Goal: Information Seeking & Learning: Find contact information

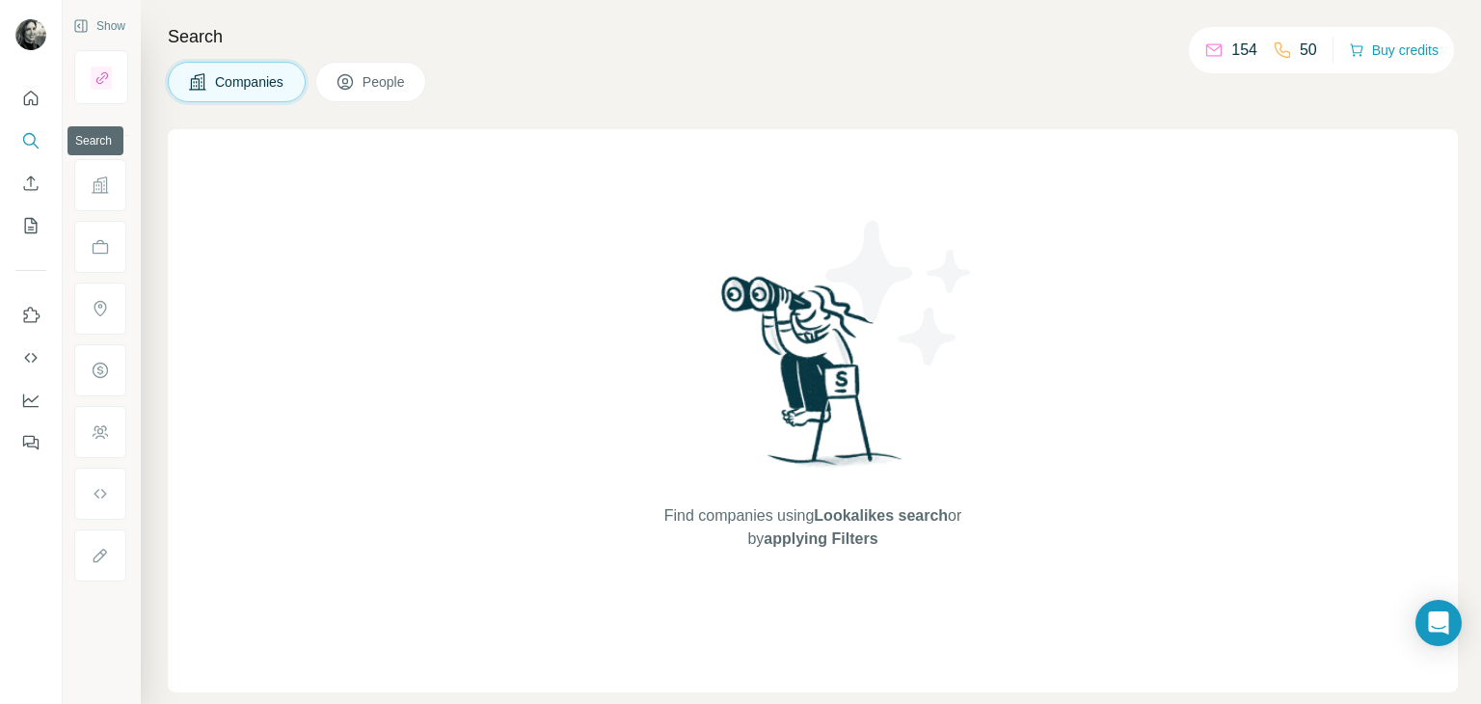
click at [27, 136] on icon "Search" at bounding box center [30, 140] width 19 height 19
click at [382, 81] on span "People" at bounding box center [384, 81] width 44 height 19
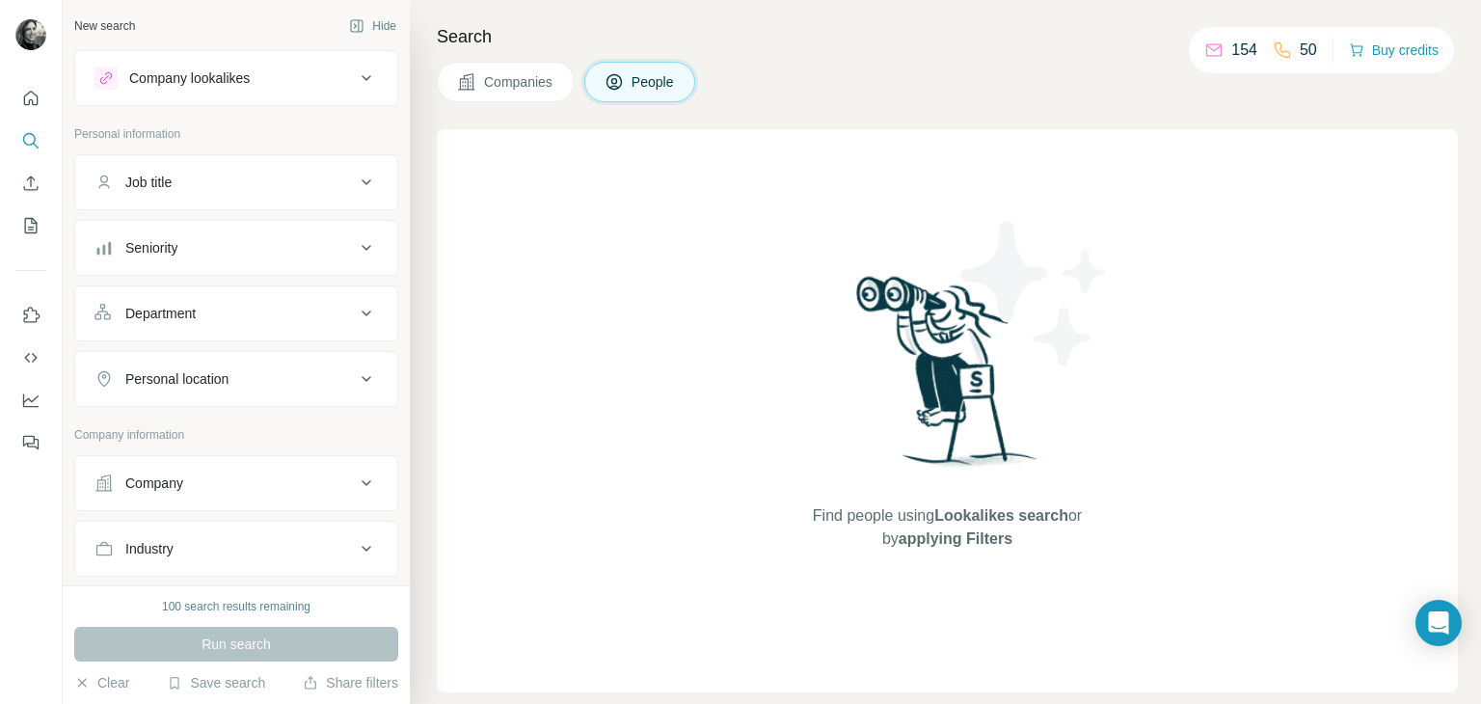
click at [355, 184] on icon at bounding box center [366, 182] width 23 height 23
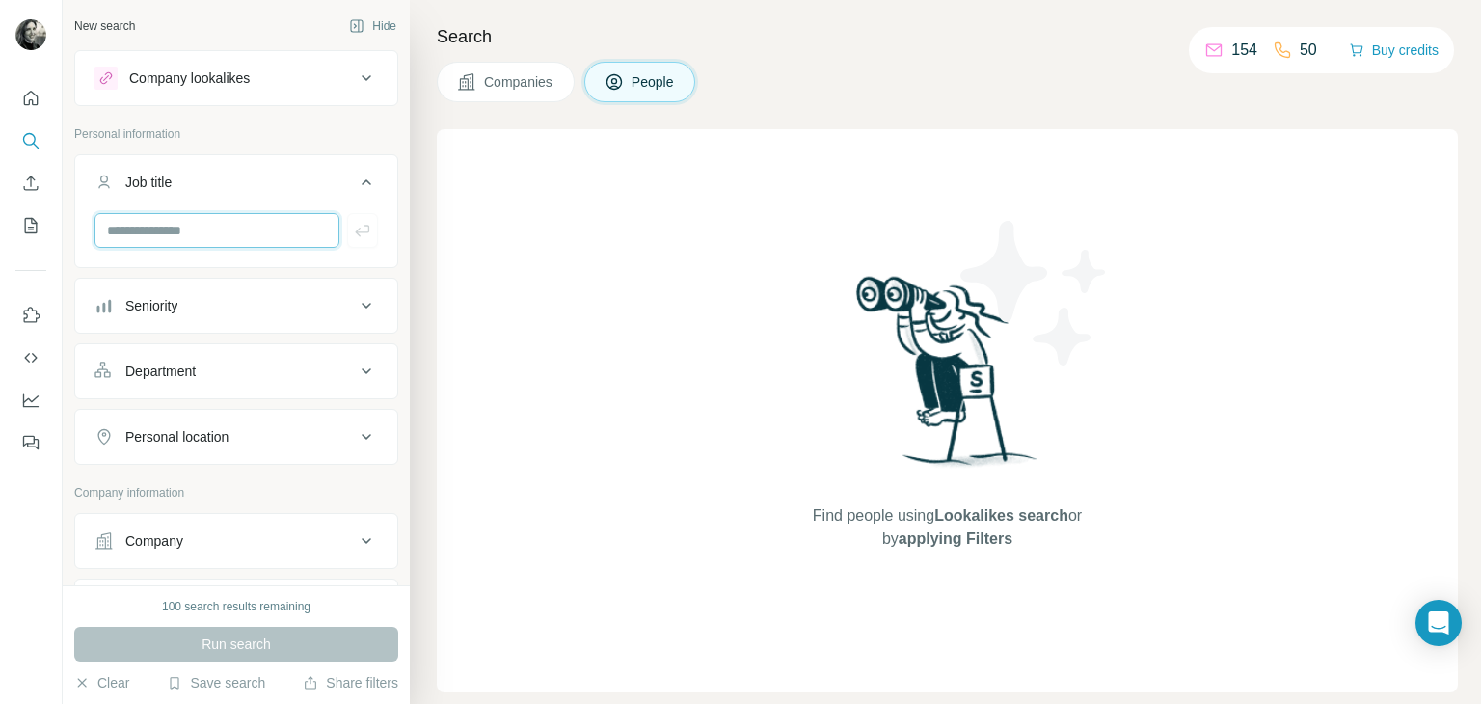
click at [270, 236] on input "text" at bounding box center [216, 230] width 245 height 35
type input "*****"
click at [353, 237] on icon "button" at bounding box center [362, 230] width 19 height 19
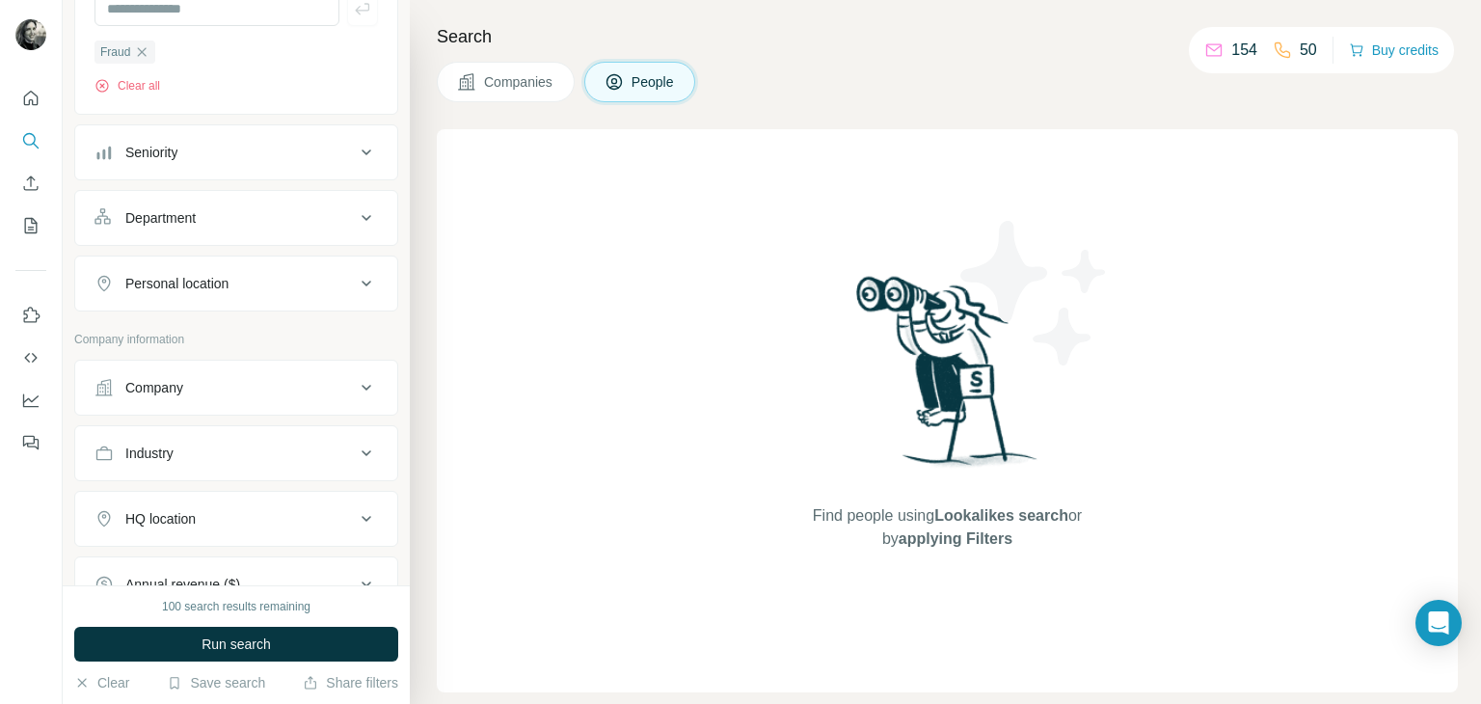
scroll to position [303, 0]
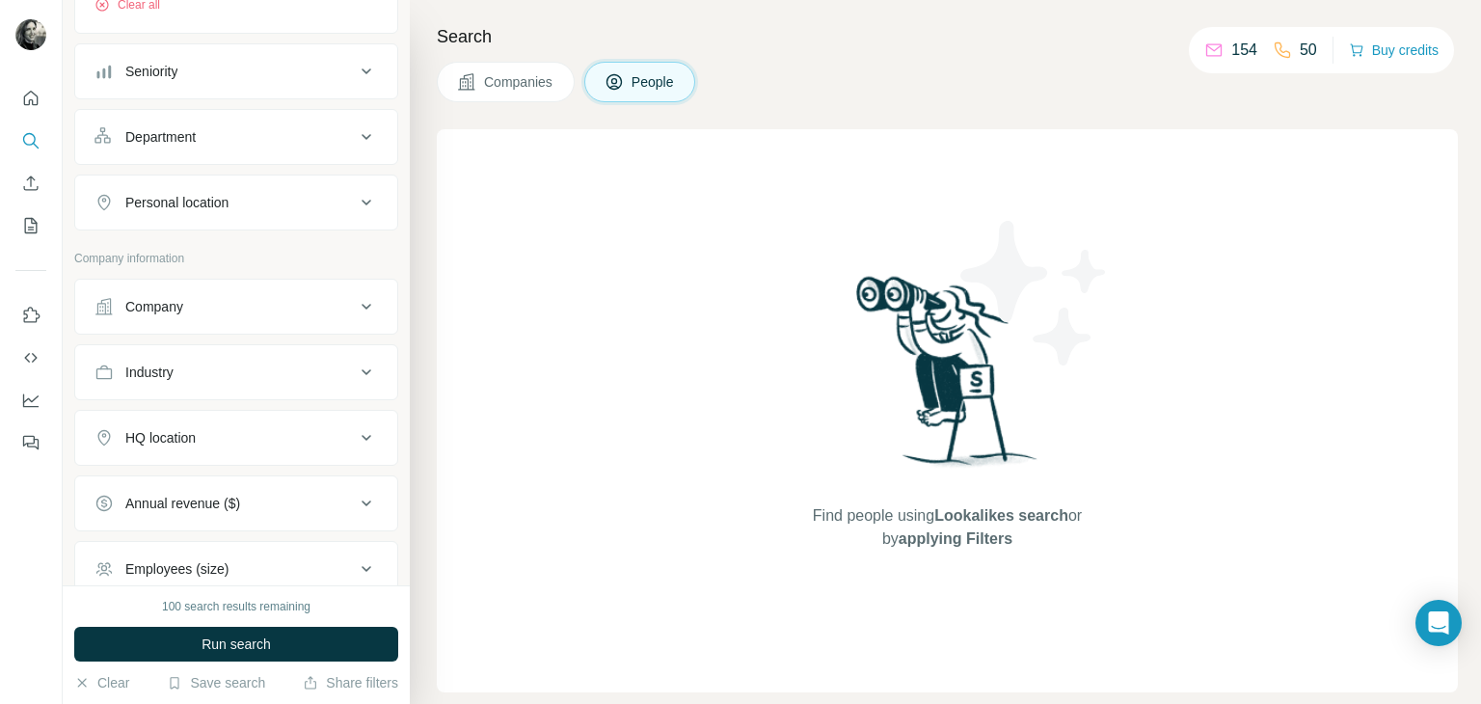
click at [355, 300] on icon at bounding box center [366, 306] width 23 height 23
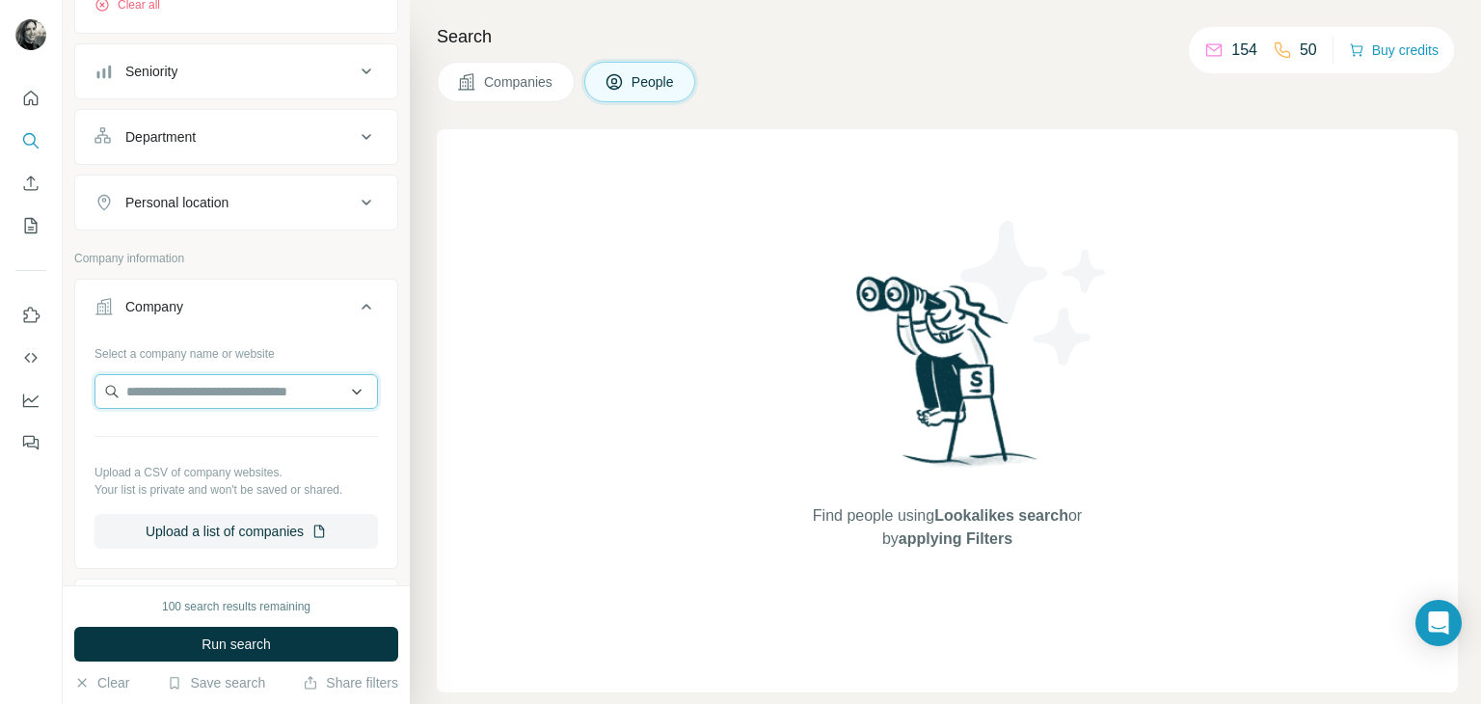
click at [232, 397] on input "text" at bounding box center [235, 391] width 283 height 35
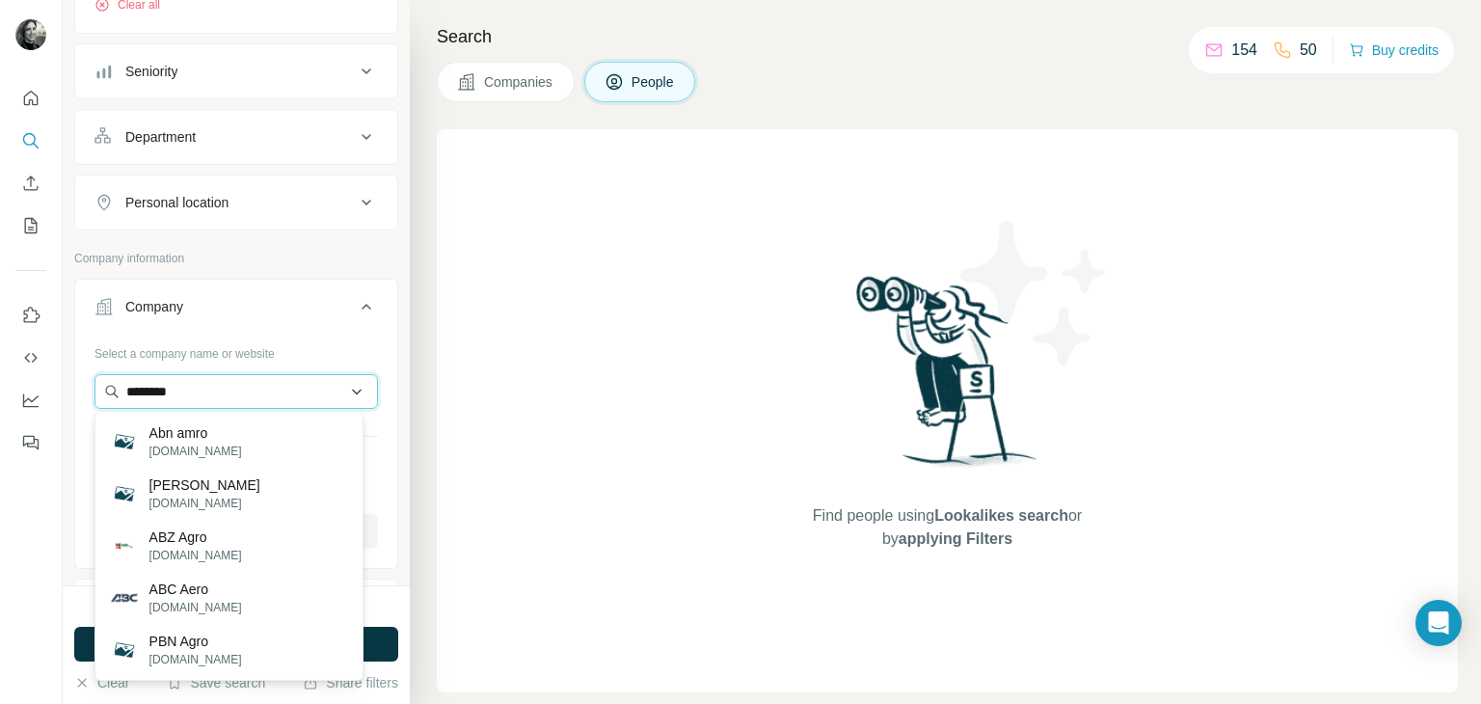
type input "********"
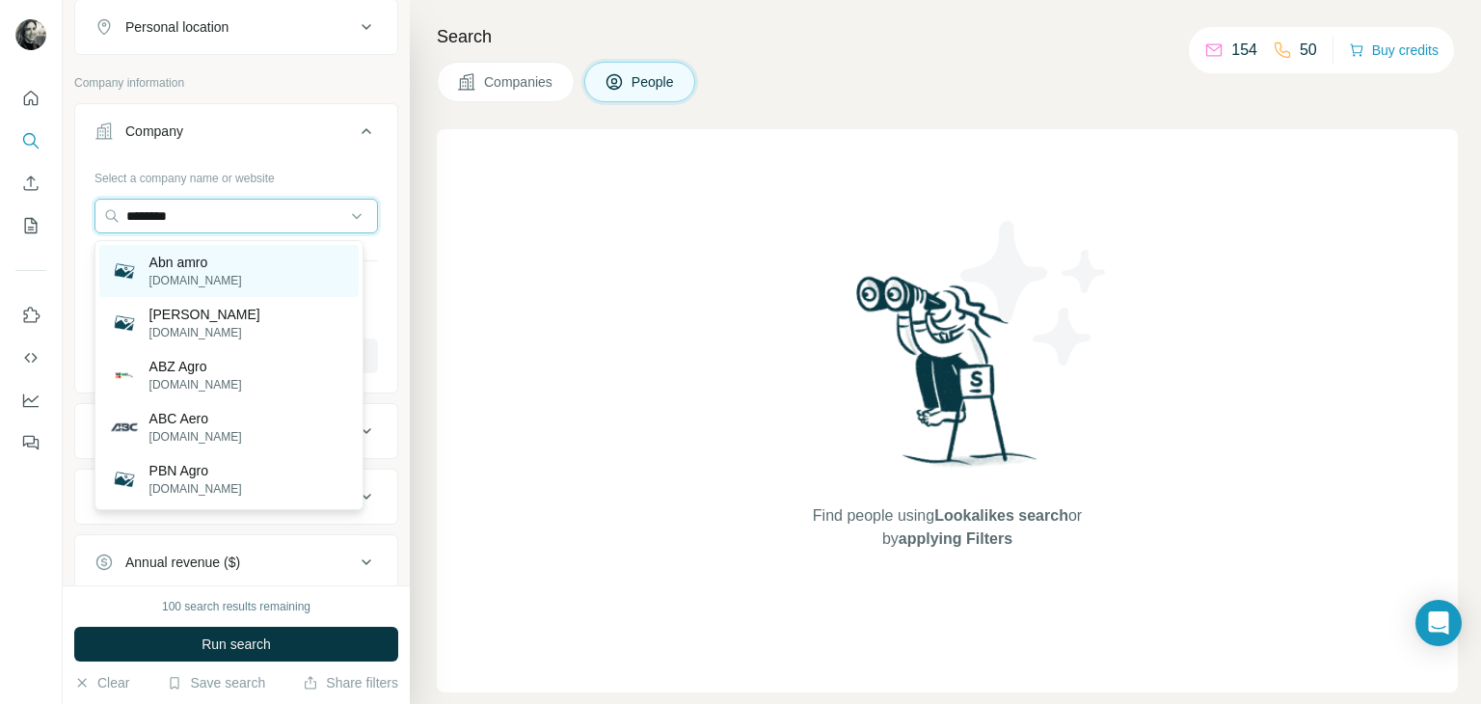
scroll to position [474, 0]
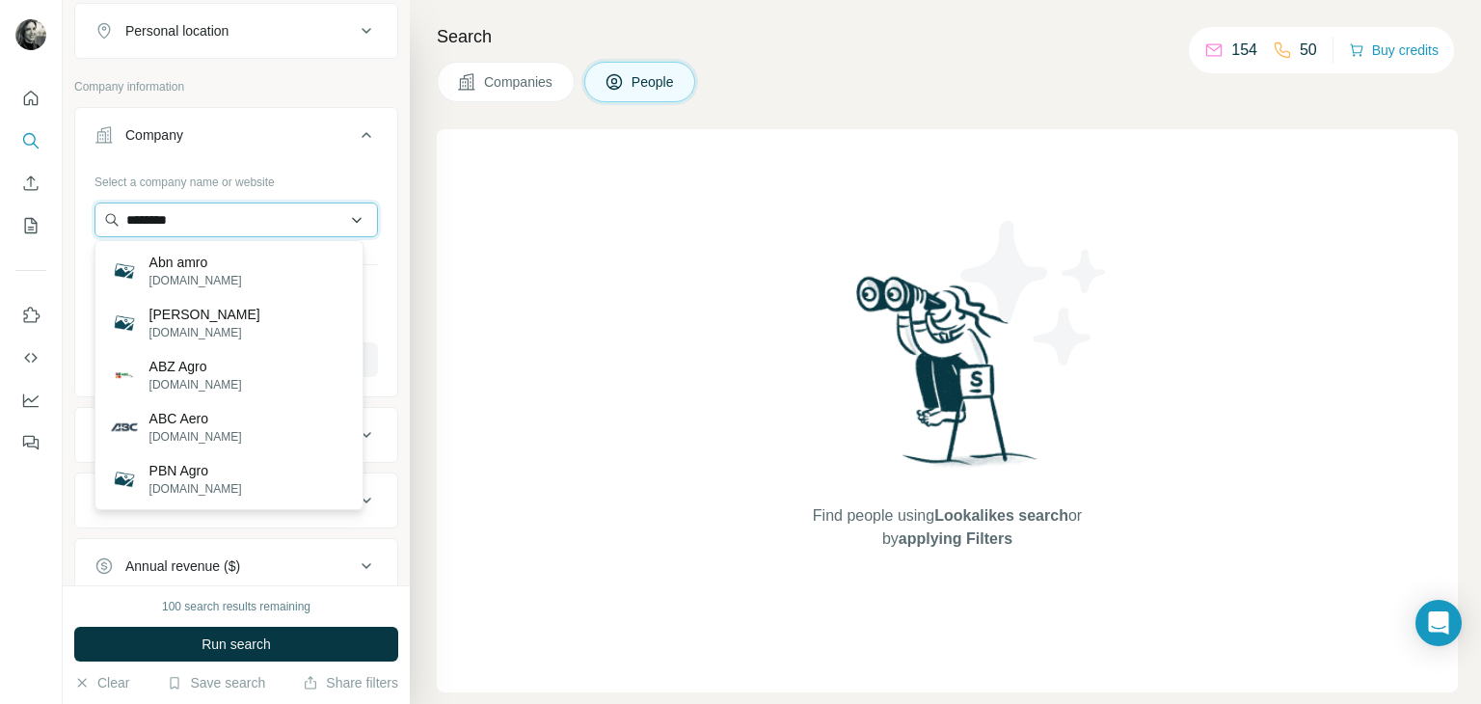
drag, startPoint x: 213, startPoint y: 221, endPoint x: 100, endPoint y: 209, distance: 113.4
click at [100, 209] on input "********" at bounding box center [235, 219] width 283 height 35
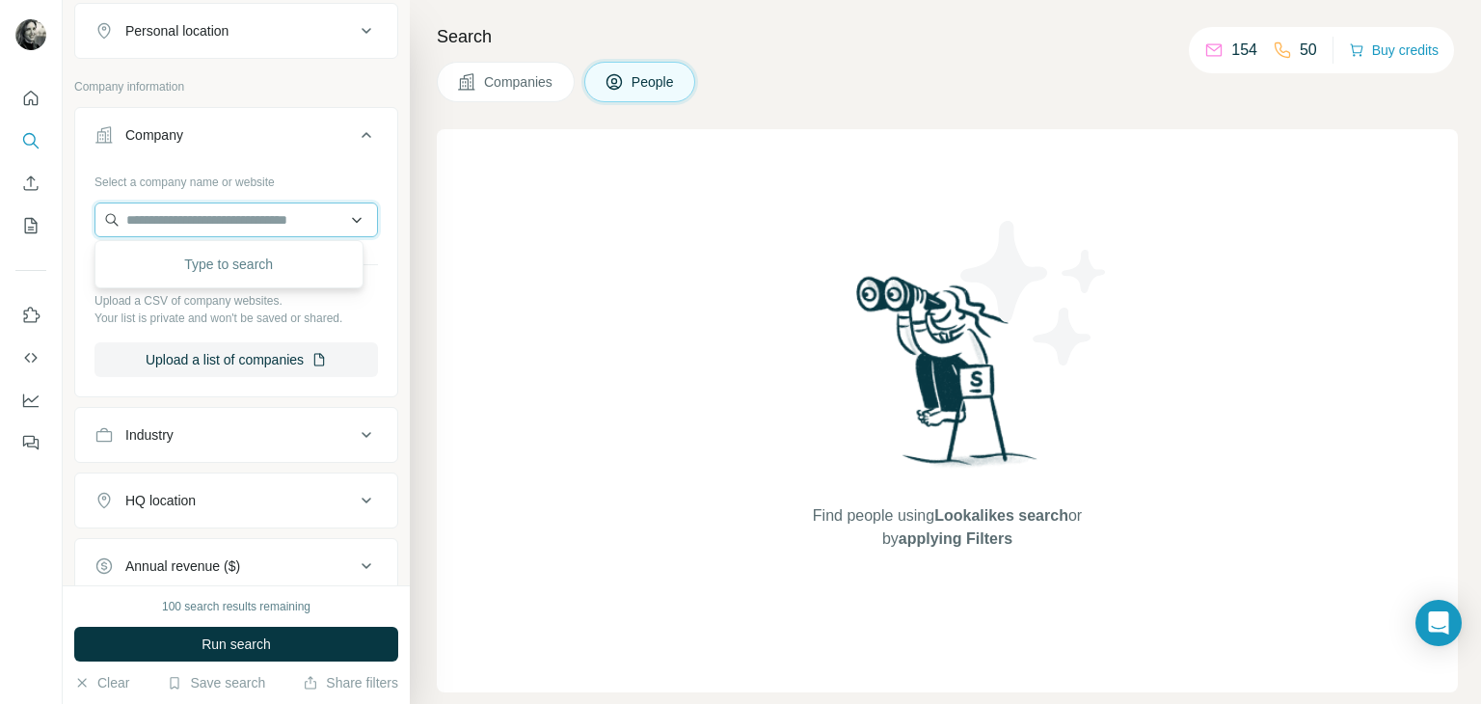
paste input "**********"
type input "**********"
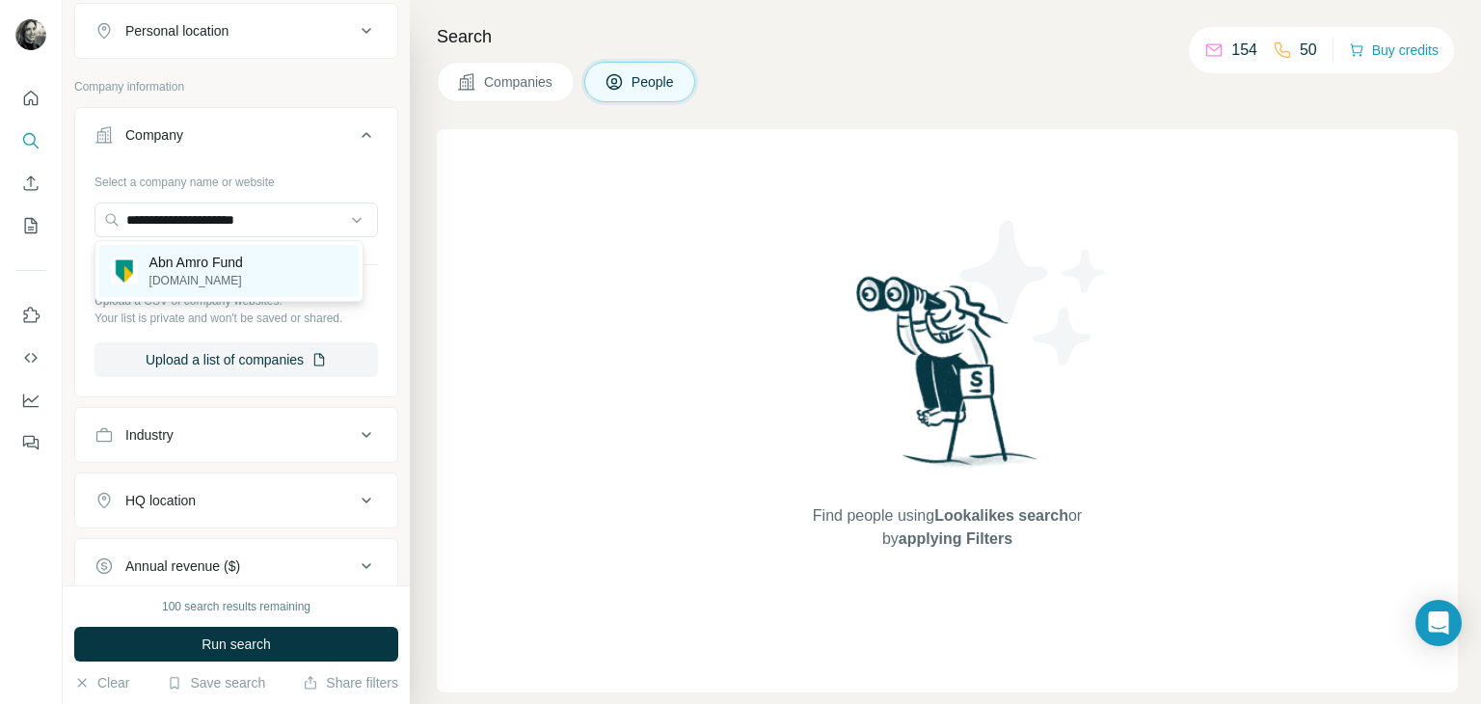
click at [220, 261] on p "Abn Amro Fund" at bounding box center [196, 262] width 94 height 19
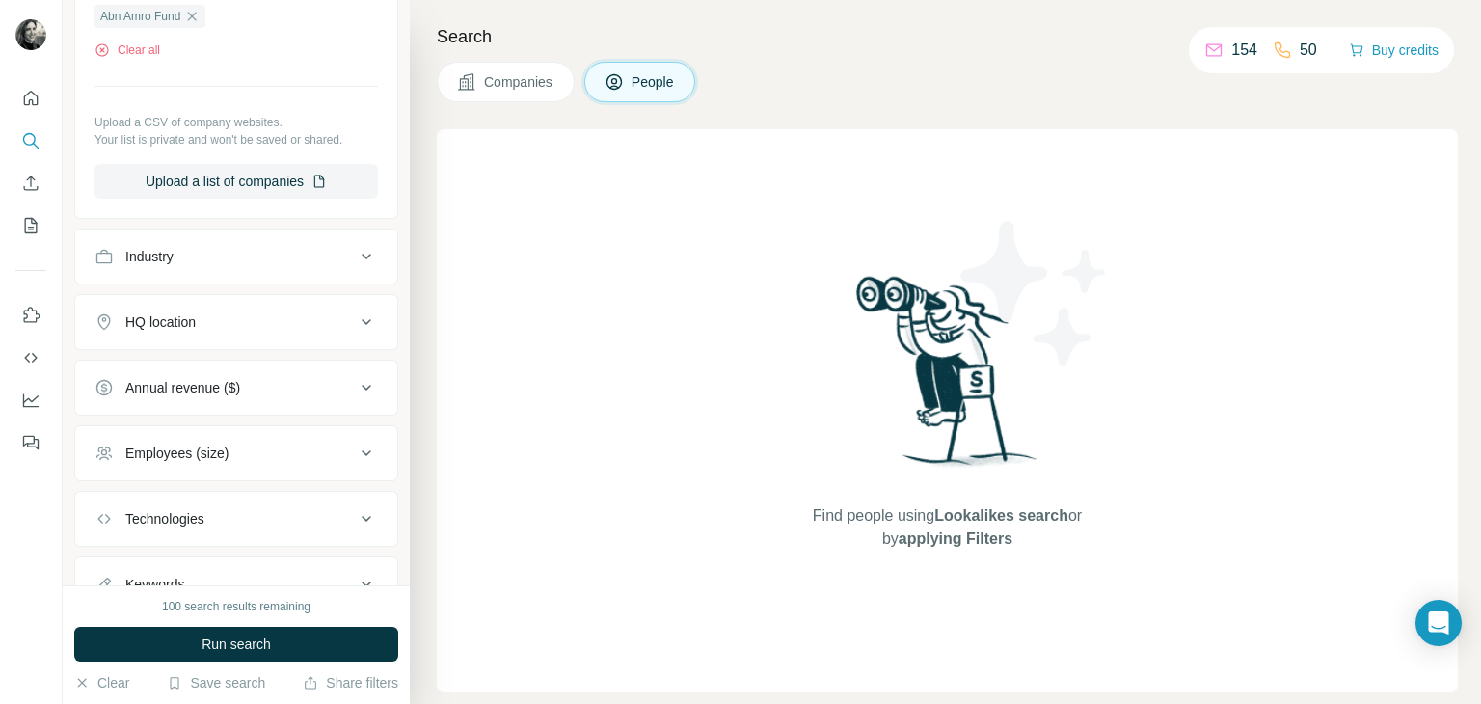
scroll to position [724, 0]
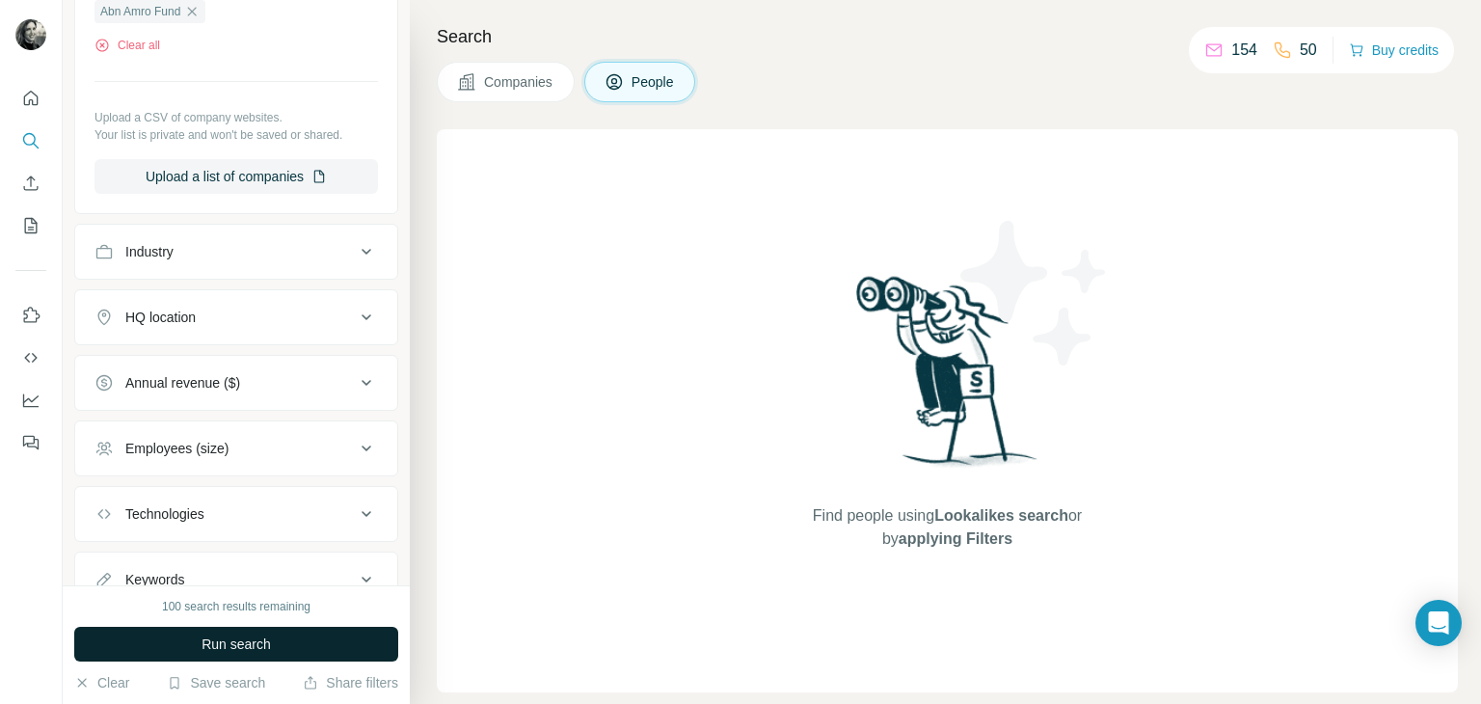
click at [262, 634] on span "Run search" at bounding box center [235, 643] width 69 height 19
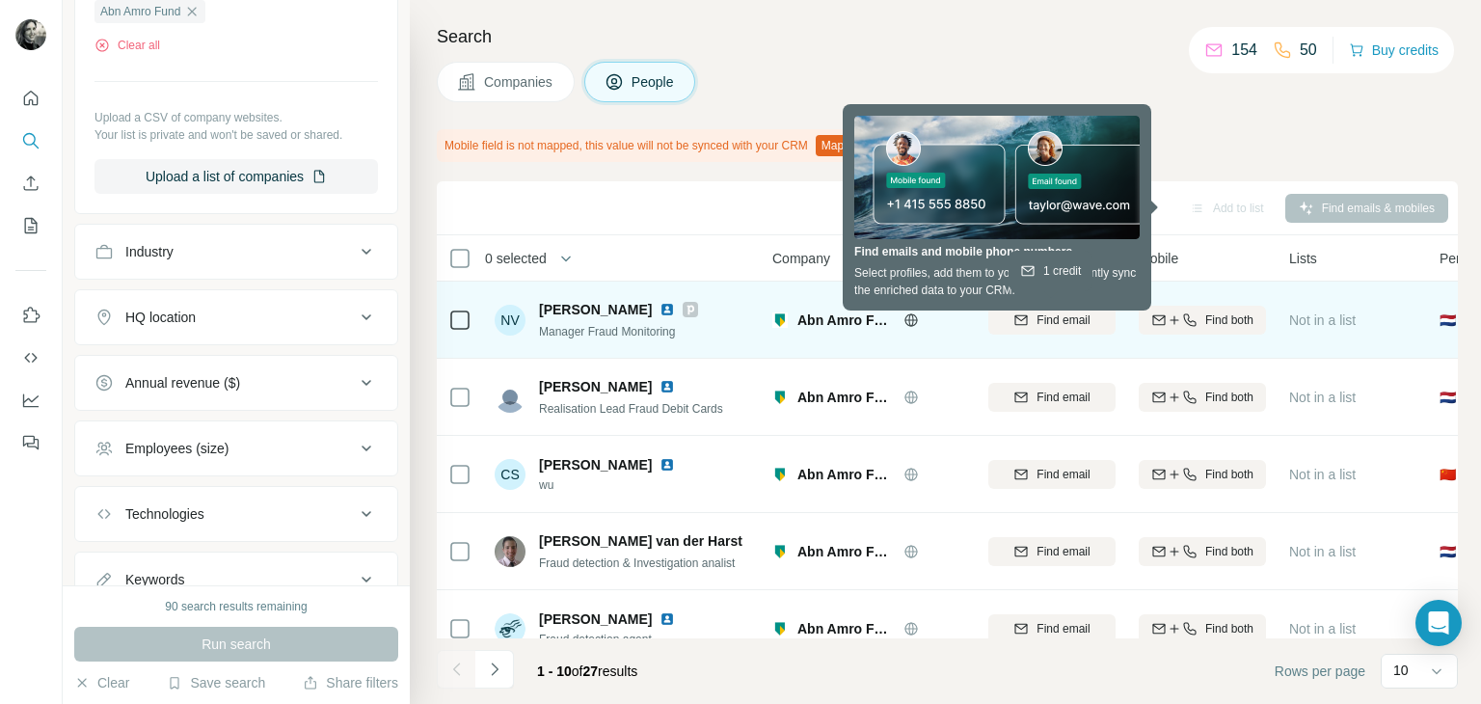
click at [1054, 318] on span "Find email" at bounding box center [1062, 319] width 53 height 17
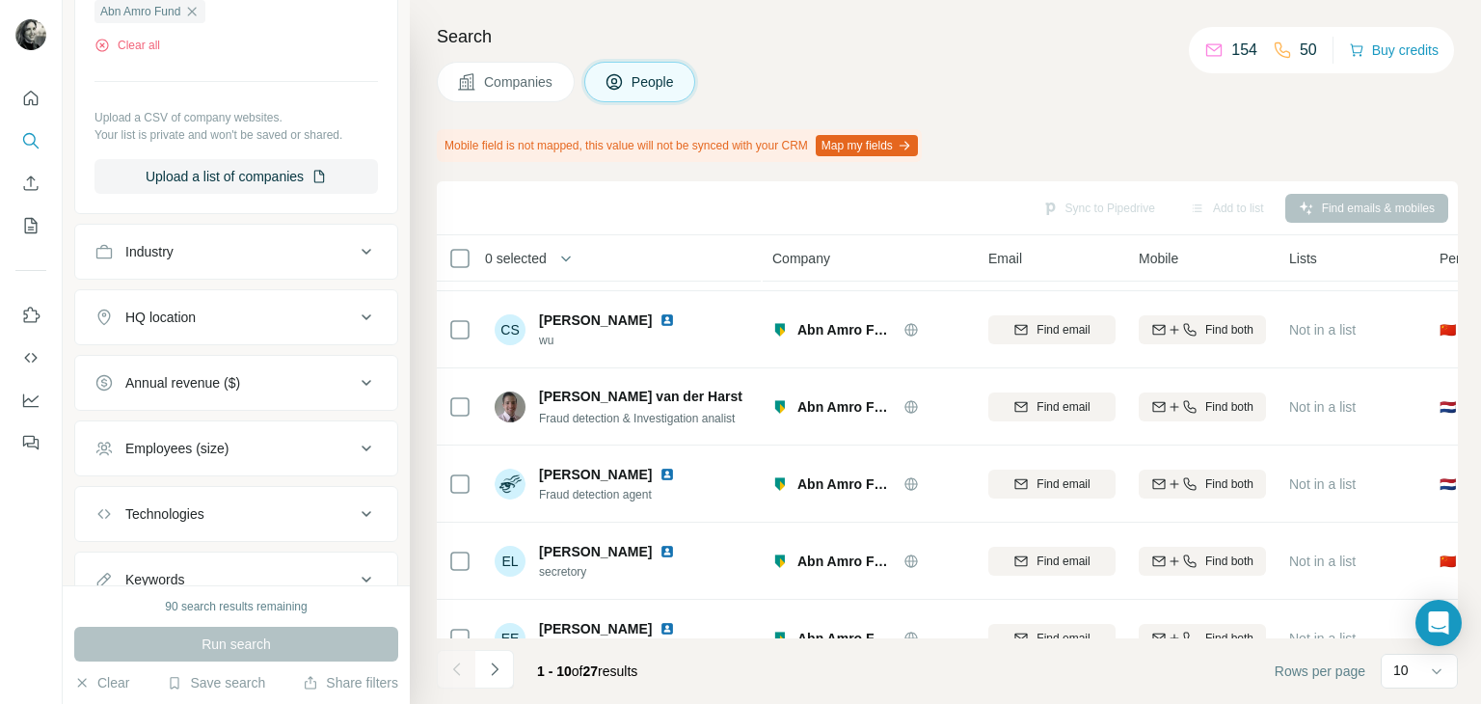
scroll to position [0, 0]
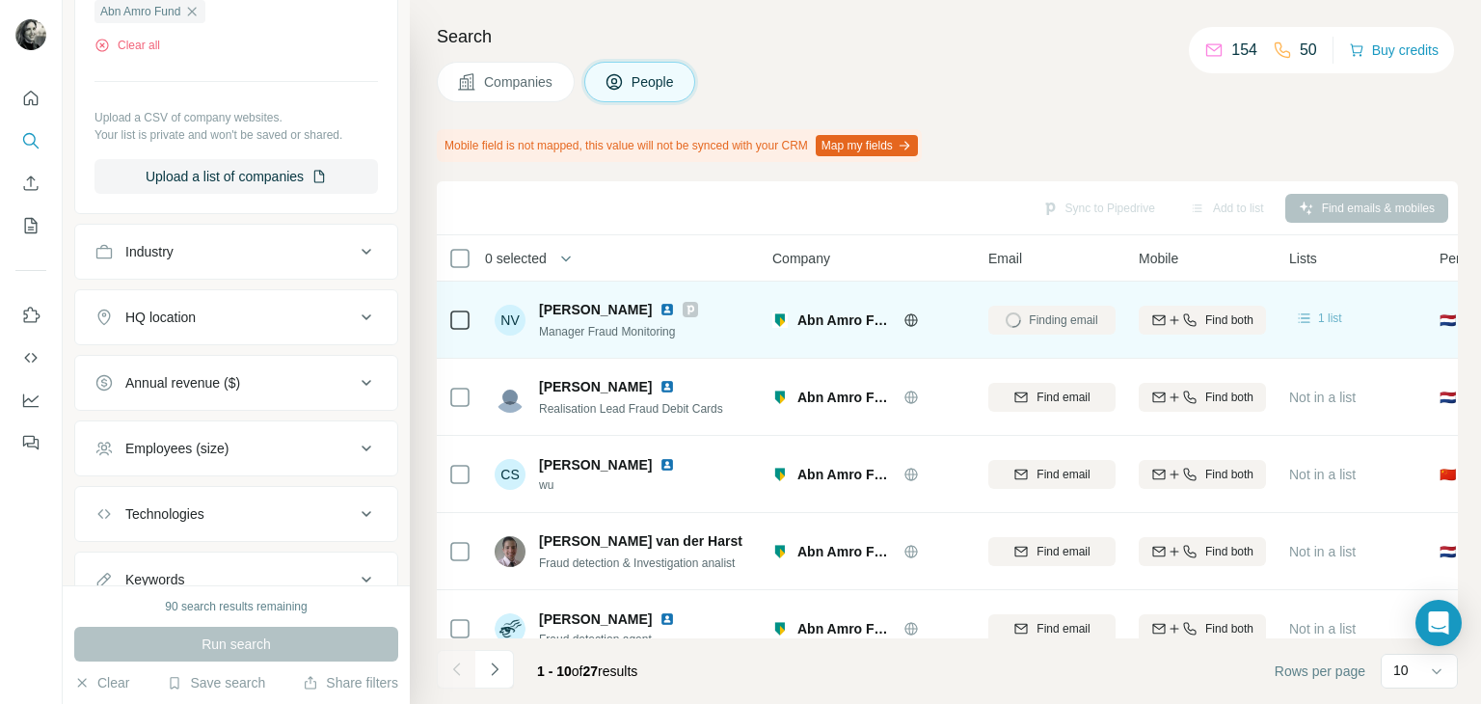
click at [1318, 321] on span "1 list" at bounding box center [1330, 317] width 24 height 17
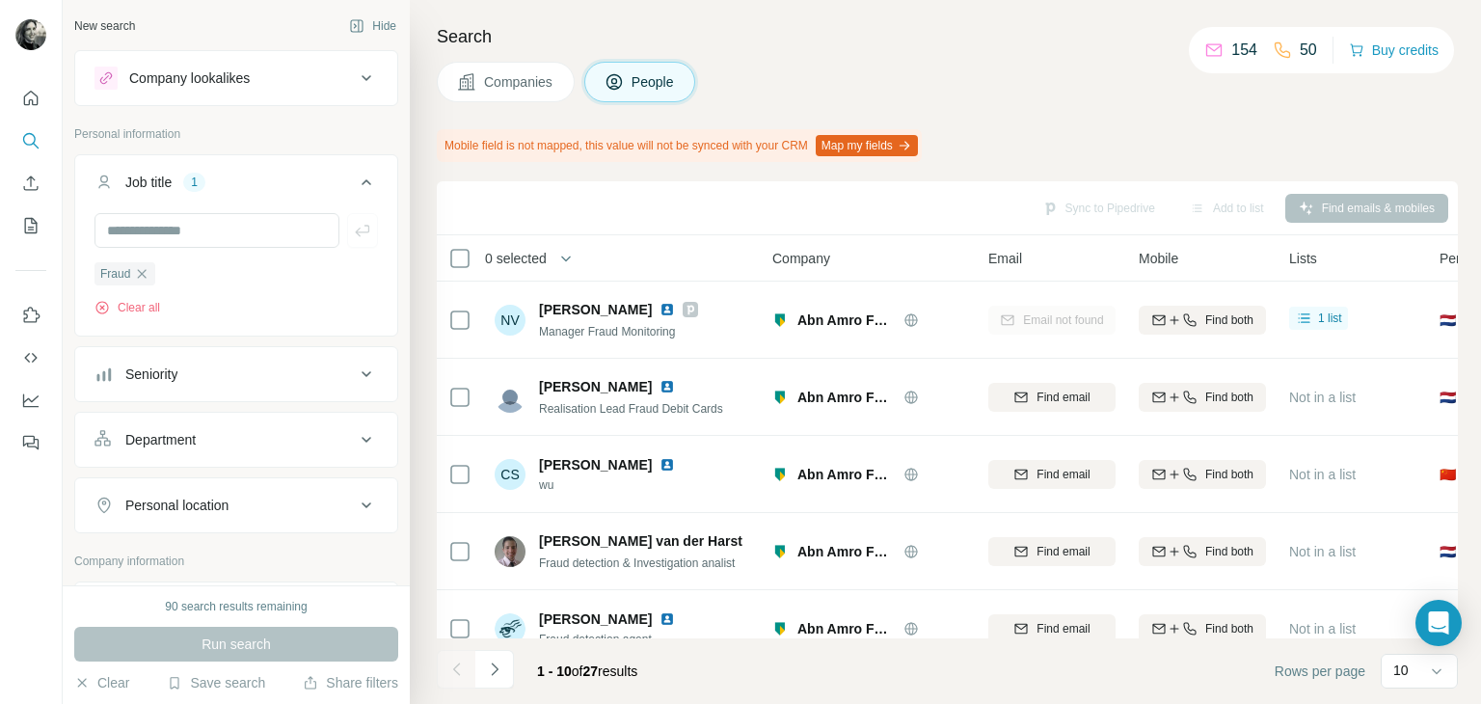
click at [125, 25] on div "New search" at bounding box center [104, 25] width 61 height 17
click at [34, 141] on icon "Search" at bounding box center [29, 139] width 13 height 13
click at [38, 141] on icon "Search" at bounding box center [30, 140] width 19 height 19
click at [172, 233] on input "text" at bounding box center [216, 230] width 245 height 35
click at [145, 270] on icon "button" at bounding box center [141, 273] width 15 height 15
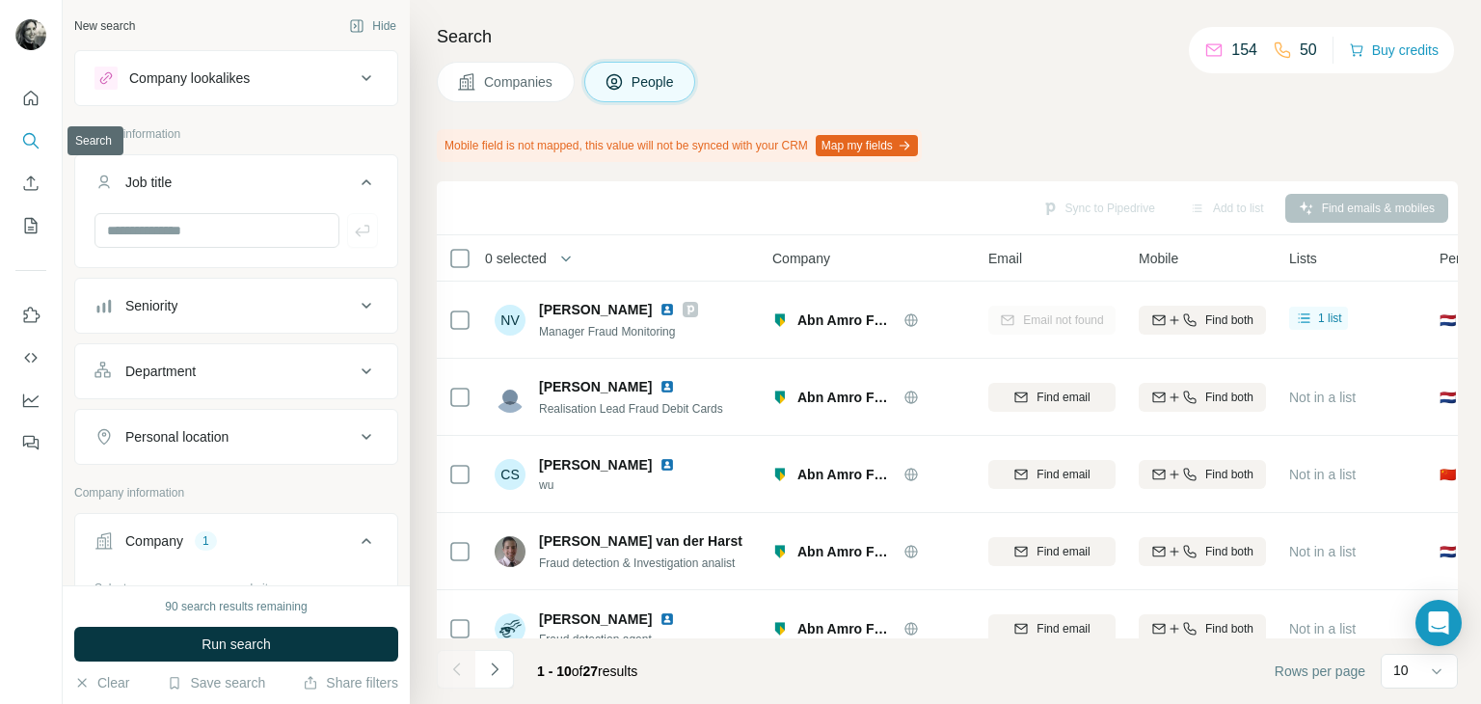
click at [29, 137] on icon "Search" at bounding box center [30, 140] width 19 height 19
click at [630, 69] on button "People" at bounding box center [640, 82] width 112 height 40
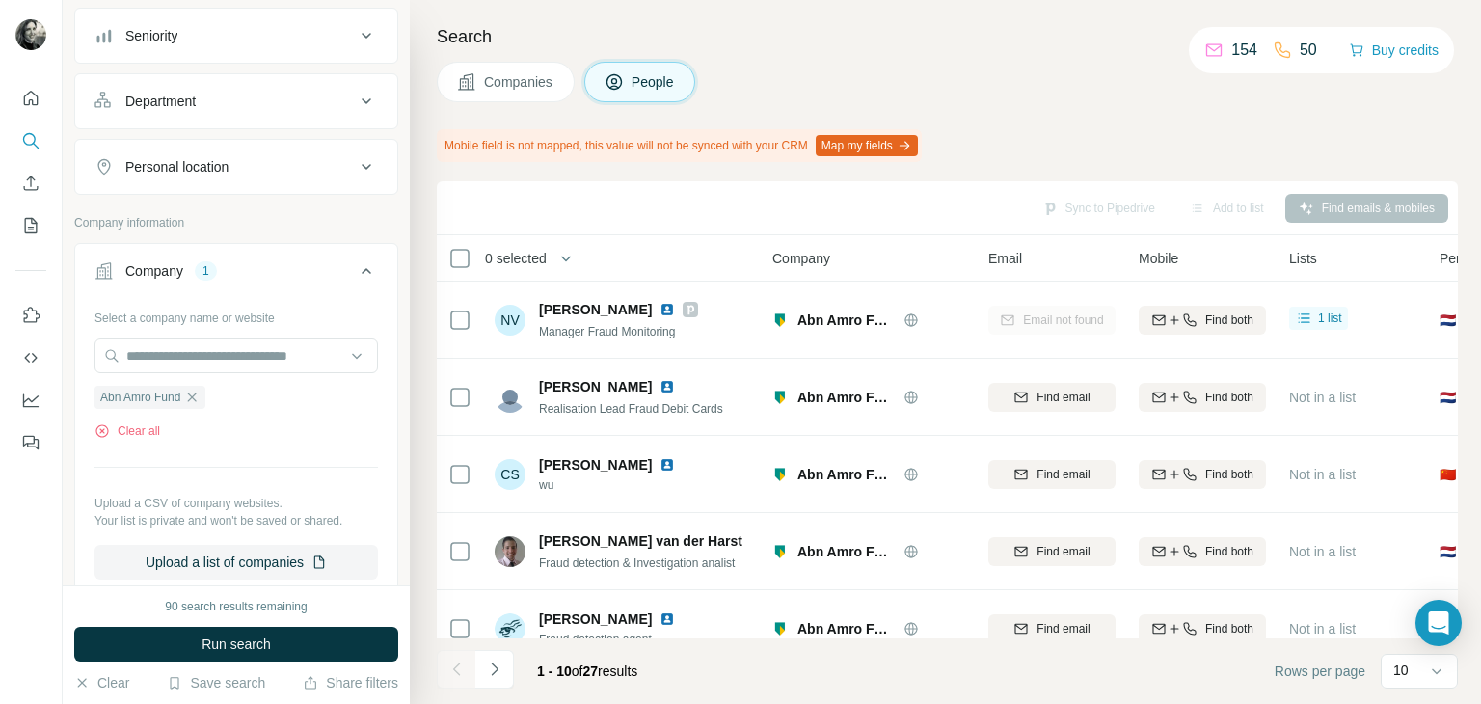
scroll to position [272, 0]
click at [194, 393] on icon "button" at bounding box center [191, 395] width 15 height 15
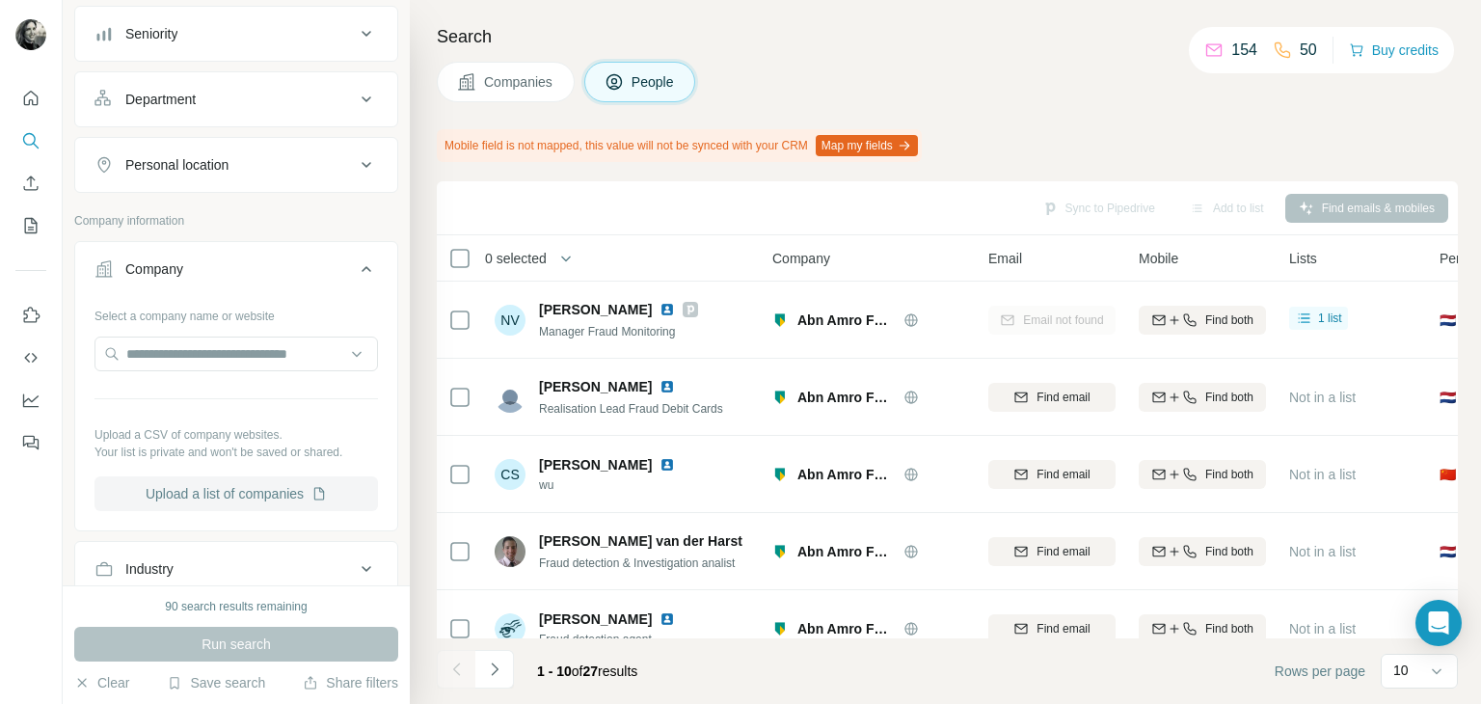
scroll to position [659, 0]
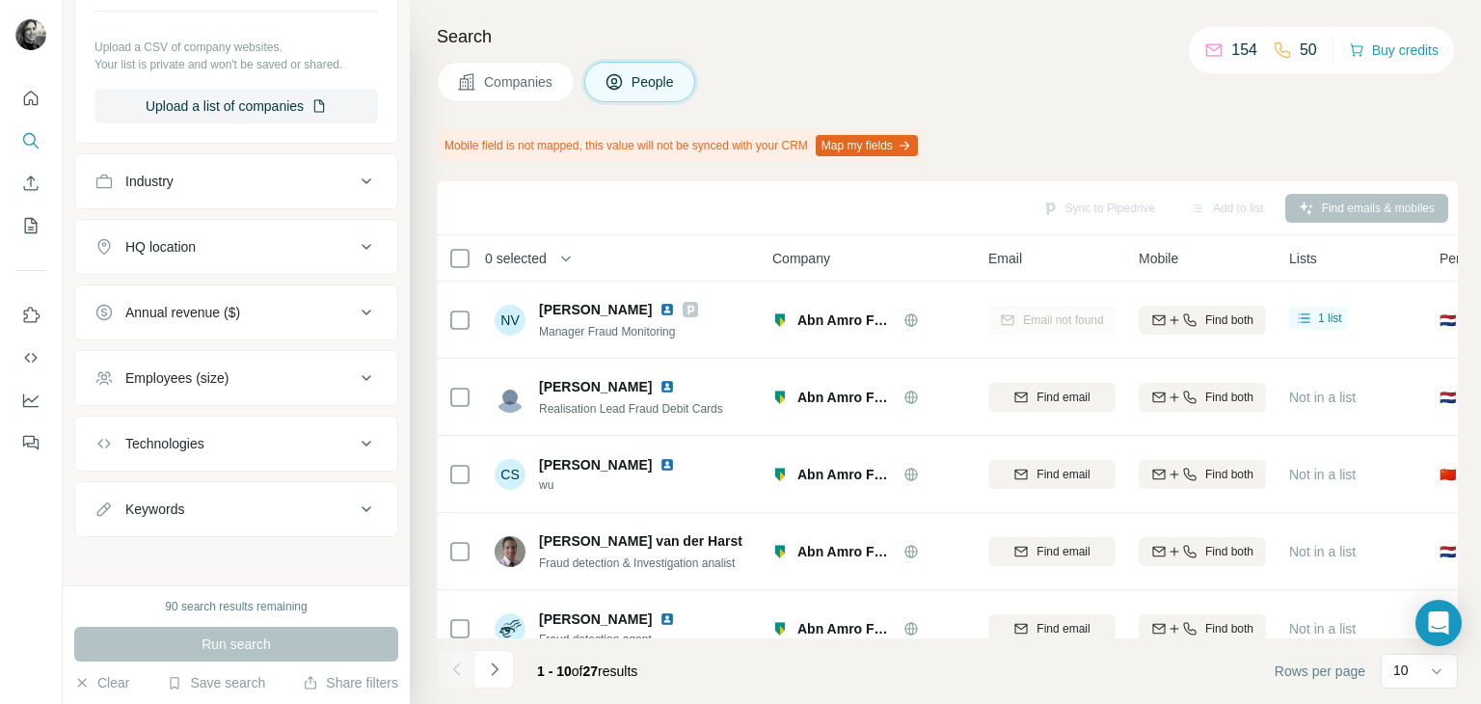
click at [253, 500] on div "Keywords" at bounding box center [224, 508] width 260 height 19
click at [239, 552] on input "text" at bounding box center [216, 557] width 245 height 35
type input "**********"
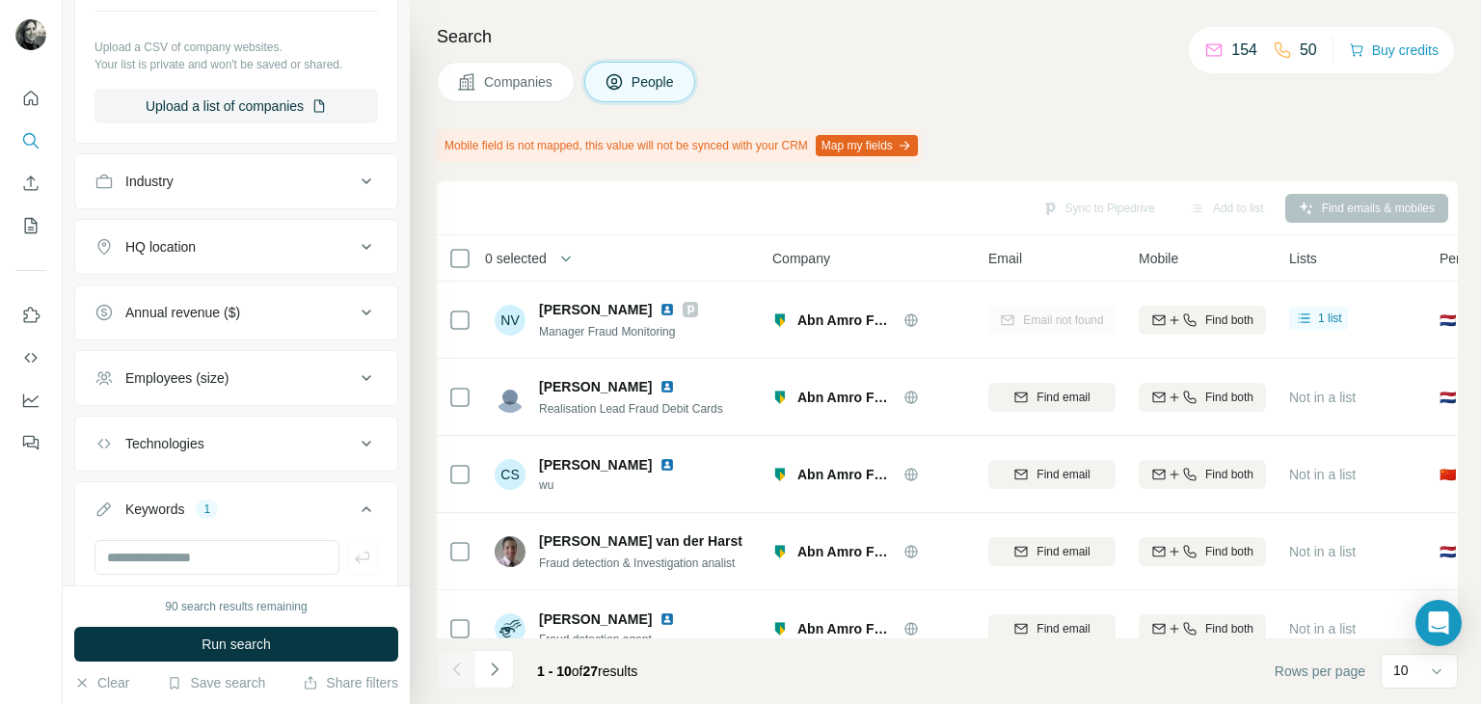
click at [205, 502] on div "1" at bounding box center [207, 508] width 22 height 17
click at [231, 640] on span "Run search" at bounding box center [235, 643] width 69 height 19
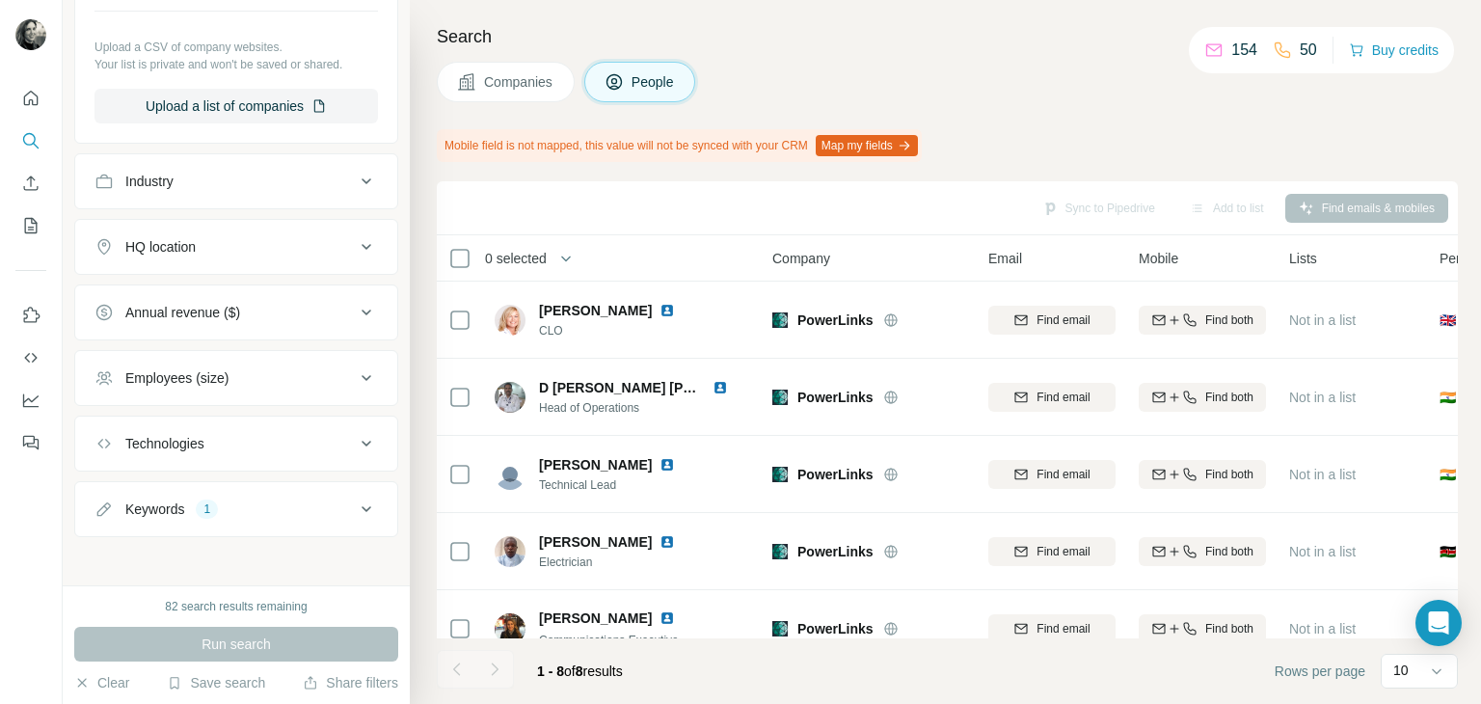
click at [361, 506] on icon at bounding box center [366, 509] width 10 height 6
click at [211, 501] on div "1" at bounding box center [207, 508] width 22 height 17
click at [208, 500] on div "1" at bounding box center [207, 508] width 22 height 17
click at [101, 505] on icon at bounding box center [103, 508] width 19 height 19
click at [103, 505] on icon at bounding box center [103, 508] width 19 height 19
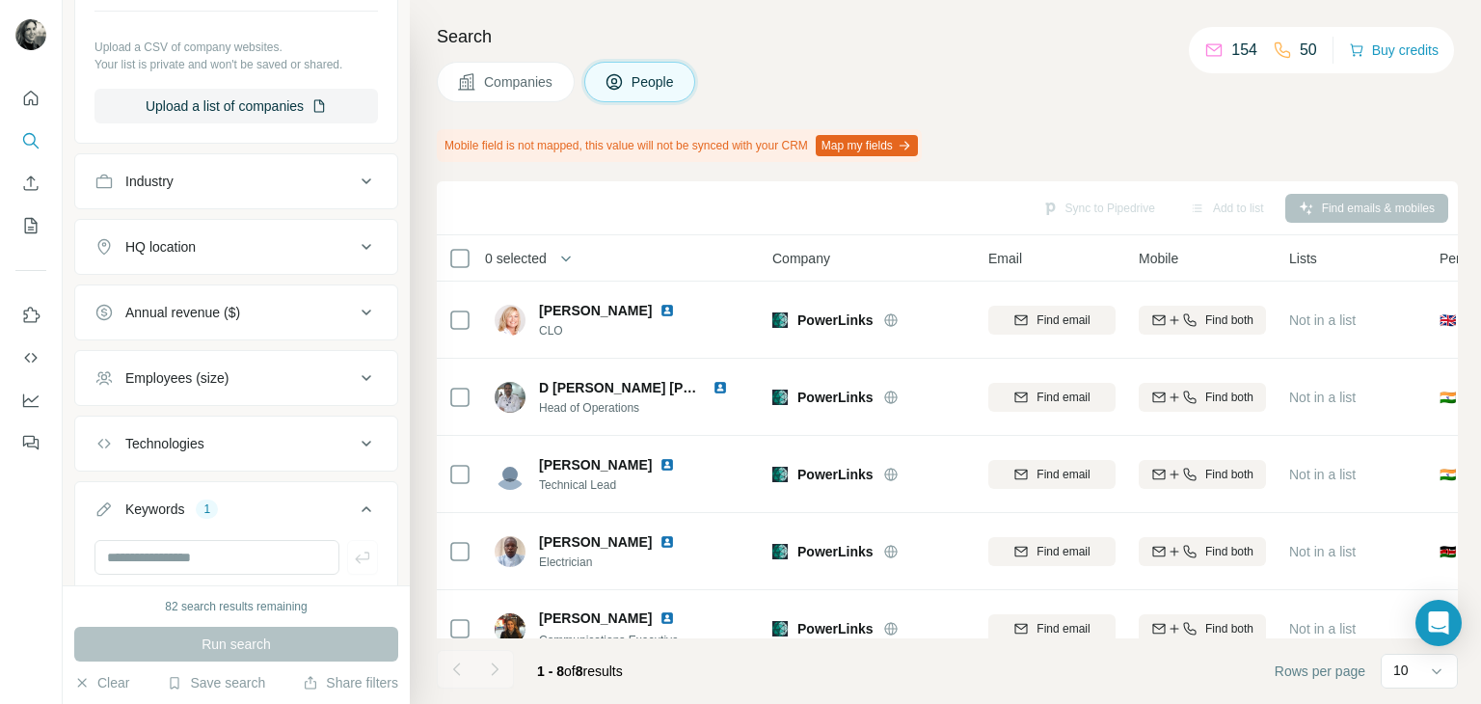
click at [103, 505] on icon at bounding box center [103, 508] width 19 height 19
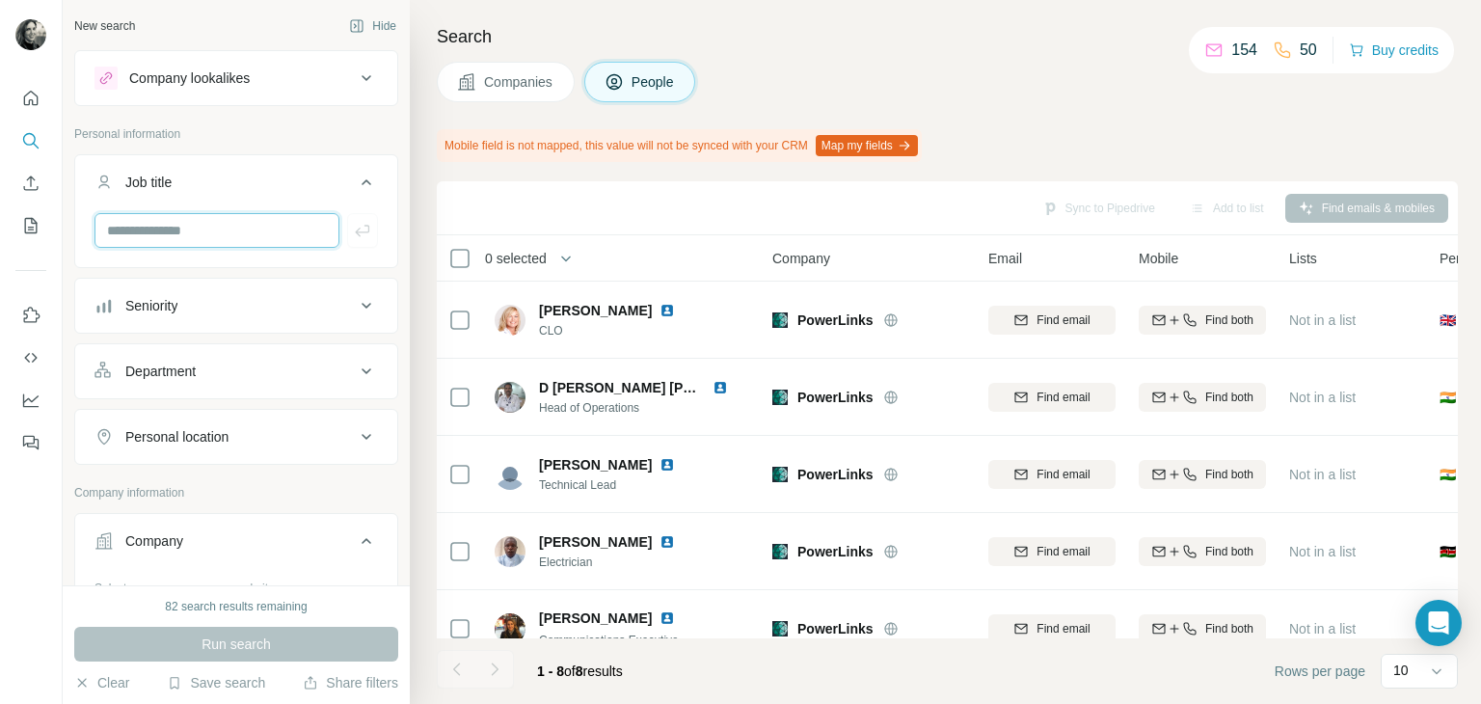
click at [232, 238] on input "text" at bounding box center [216, 230] width 245 height 35
